Goal: Task Accomplishment & Management: Complete application form

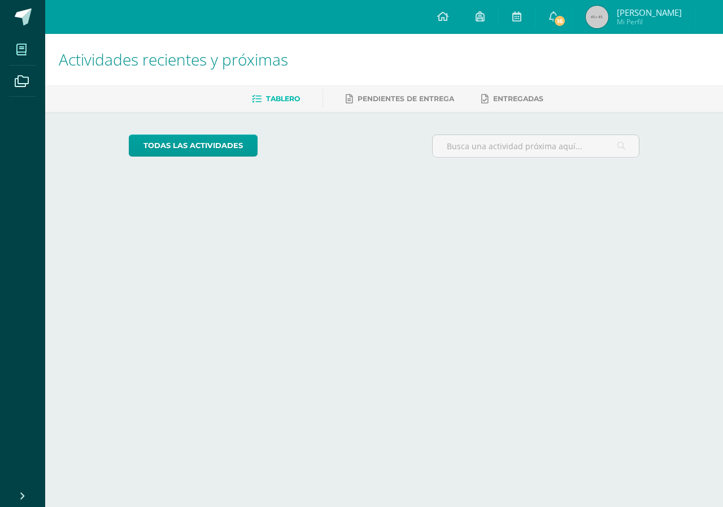
click at [25, 60] on span at bounding box center [21, 49] width 25 height 25
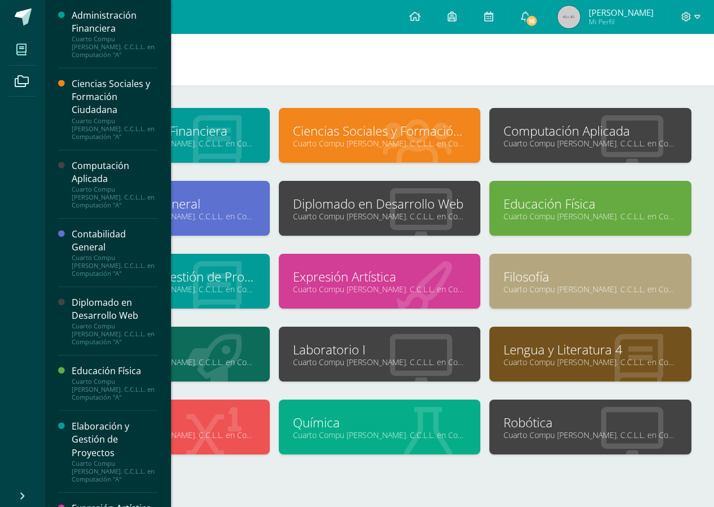
click at [354, 219] on link "Cuarto Compu Bach. C.C.L.L. en Computación "A"" at bounding box center [380, 216] width 174 height 11
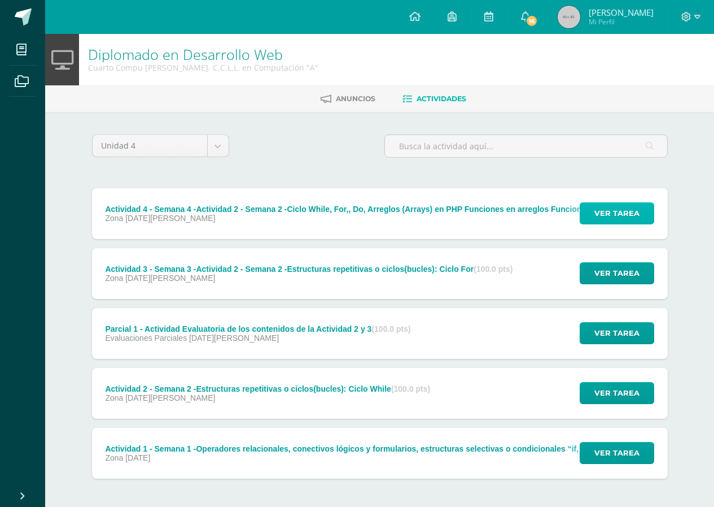
click at [646, 216] on button "Ver tarea" at bounding box center [617, 213] width 75 height 22
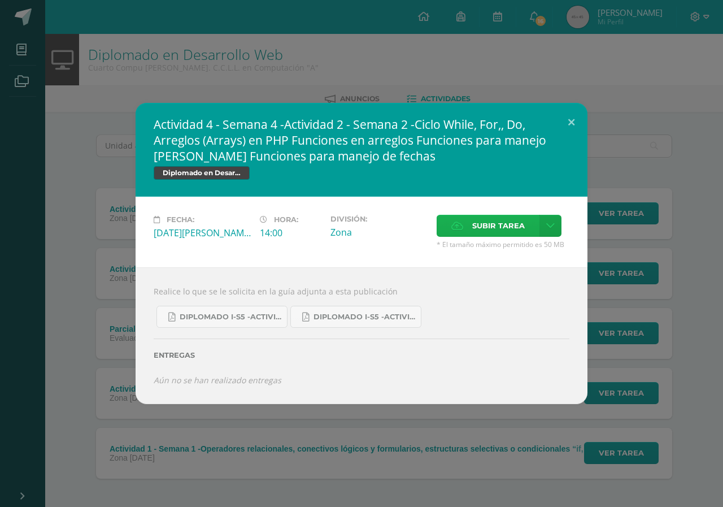
click at [493, 230] on span "Subir tarea" at bounding box center [498, 225] width 53 height 21
click at [0, 0] on input "Subir tarea" at bounding box center [0, 0] width 0 height 0
